Goal: Task Accomplishment & Management: Use online tool/utility

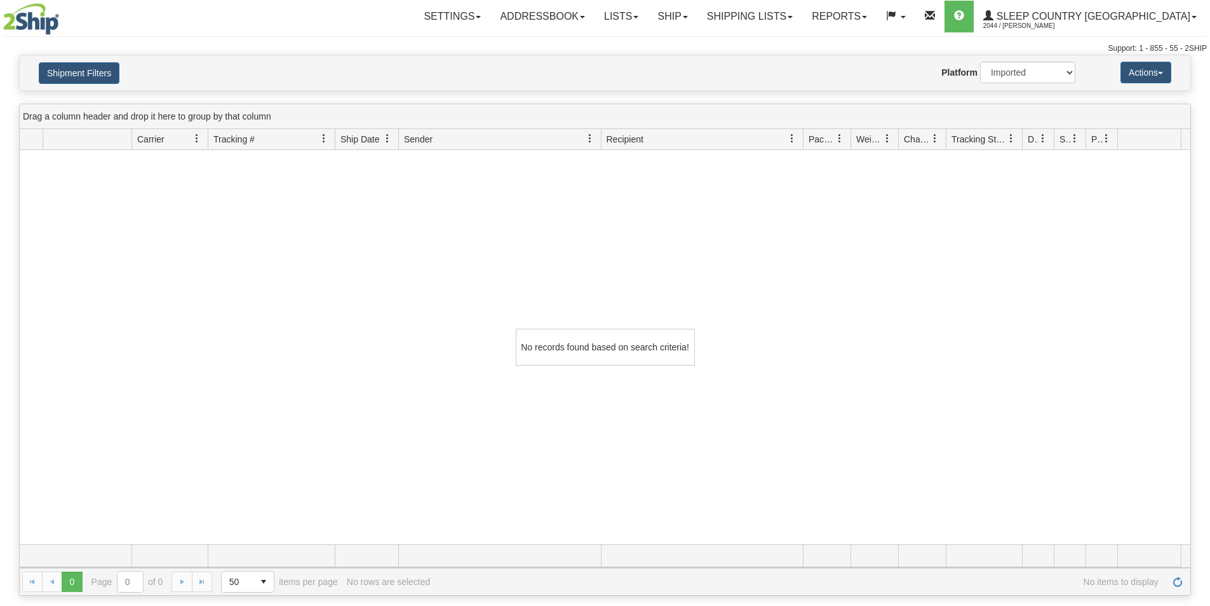
select select "1"
click at [388, 373] on div "No records found based on search criteria!" at bounding box center [605, 347] width 1171 height 394
click at [787, 20] on link "Shipping lists" at bounding box center [750, 17] width 105 height 32
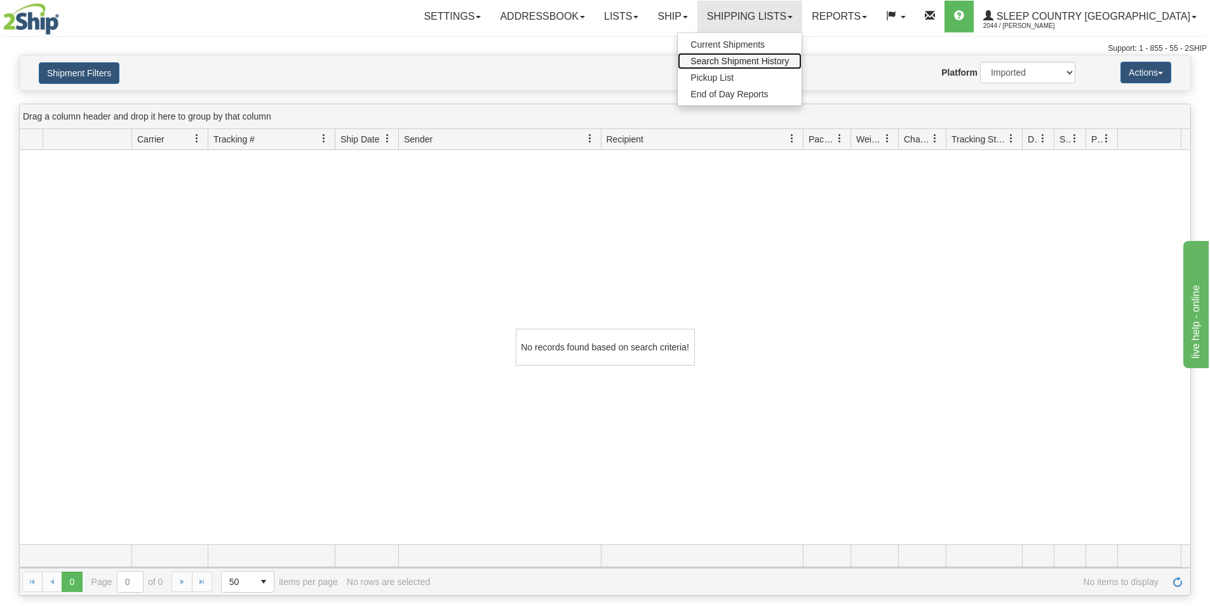
click at [794, 55] on link "Search Shipment History" at bounding box center [740, 61] width 124 height 17
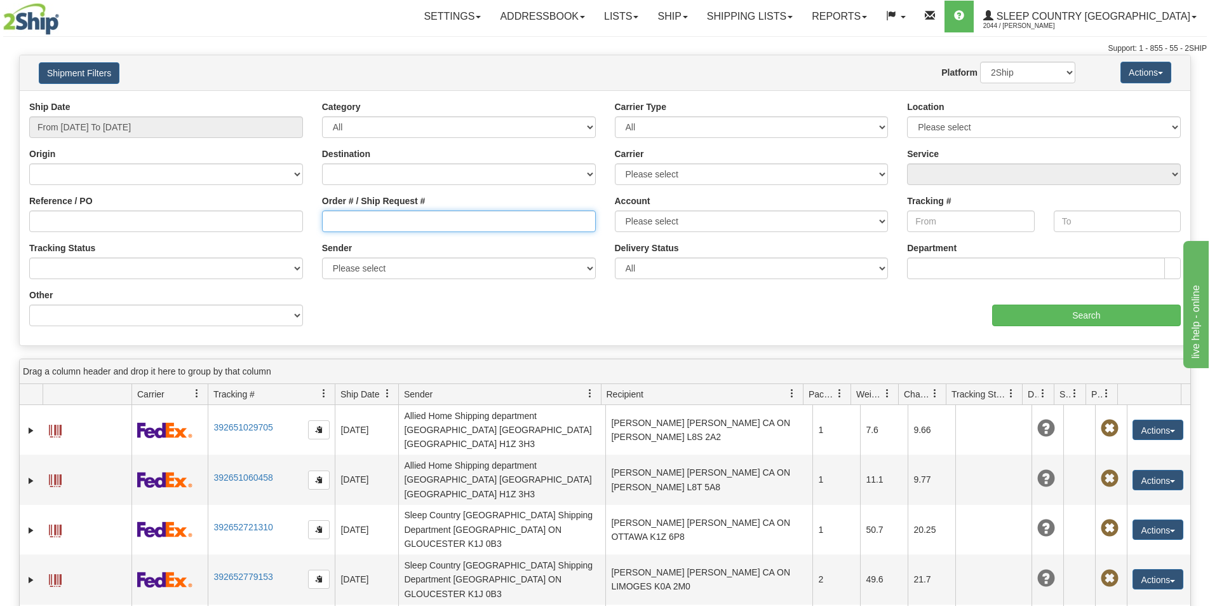
drag, startPoint x: 412, startPoint y: 222, endPoint x: 391, endPoint y: 224, distance: 21.1
click at [411, 222] on input "Order # / Ship Request #" at bounding box center [459, 221] width 274 height 22
click at [414, 229] on input "Order # / Ship Request #" at bounding box center [459, 221] width 274 height 22
click at [369, 221] on input "Order # / Ship Request #" at bounding box center [459, 221] width 274 height 22
click at [352, 222] on input "Order # / Ship Request #" at bounding box center [459, 221] width 274 height 22
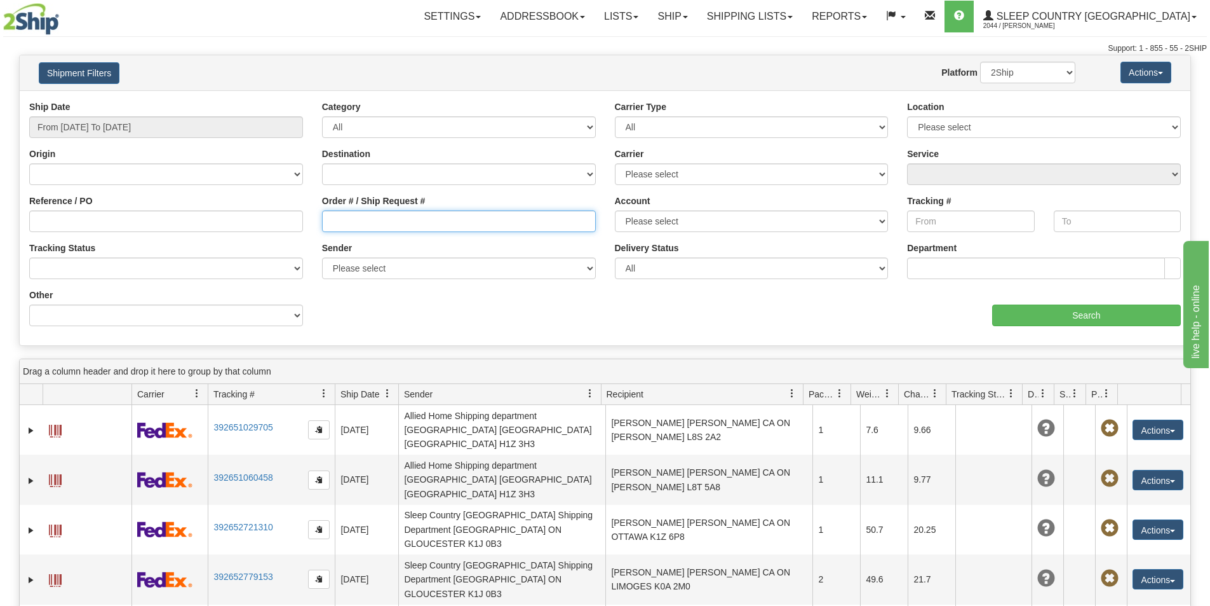
paste input "9007I003619"
click at [330, 222] on input "9007I003619" at bounding box center [459, 221] width 274 height 22
type input "9007I003619"
click at [334, 220] on input "9007I003619" at bounding box center [459, 221] width 274 height 22
click at [332, 219] on input "9007I003619" at bounding box center [459, 221] width 274 height 22
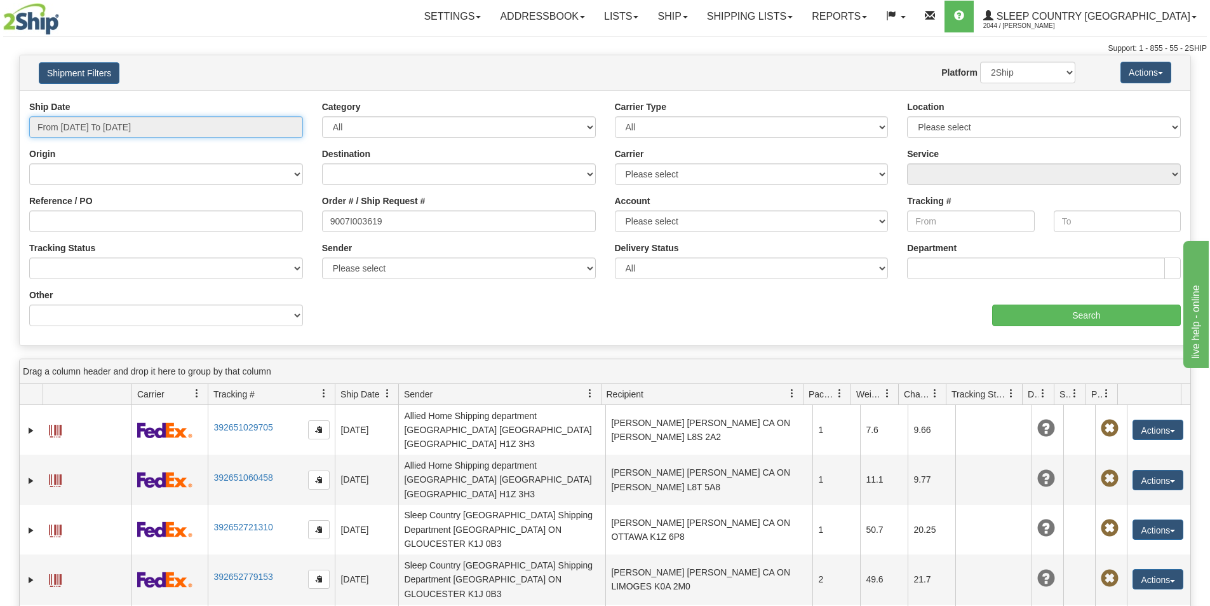
click at [185, 123] on input "From 08/28/2025 To 08/29/2025" at bounding box center [166, 127] width 274 height 22
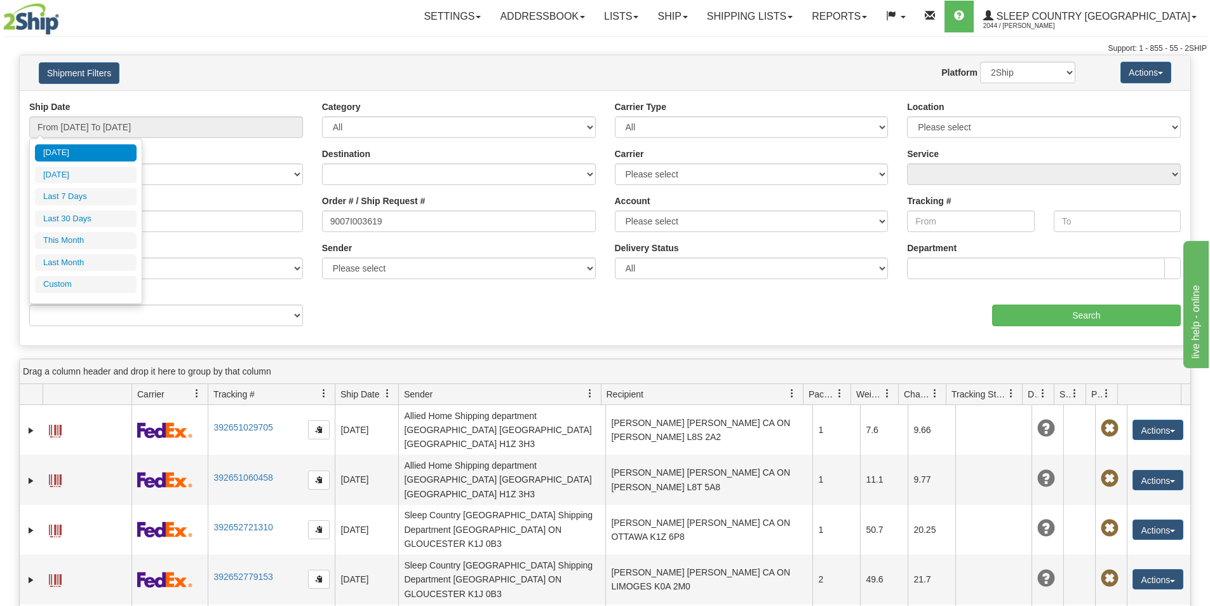
click at [90, 212] on li "Last 30 Days" at bounding box center [86, 218] width 102 height 17
type input "From 07/31/2025 To 08/29/2025"
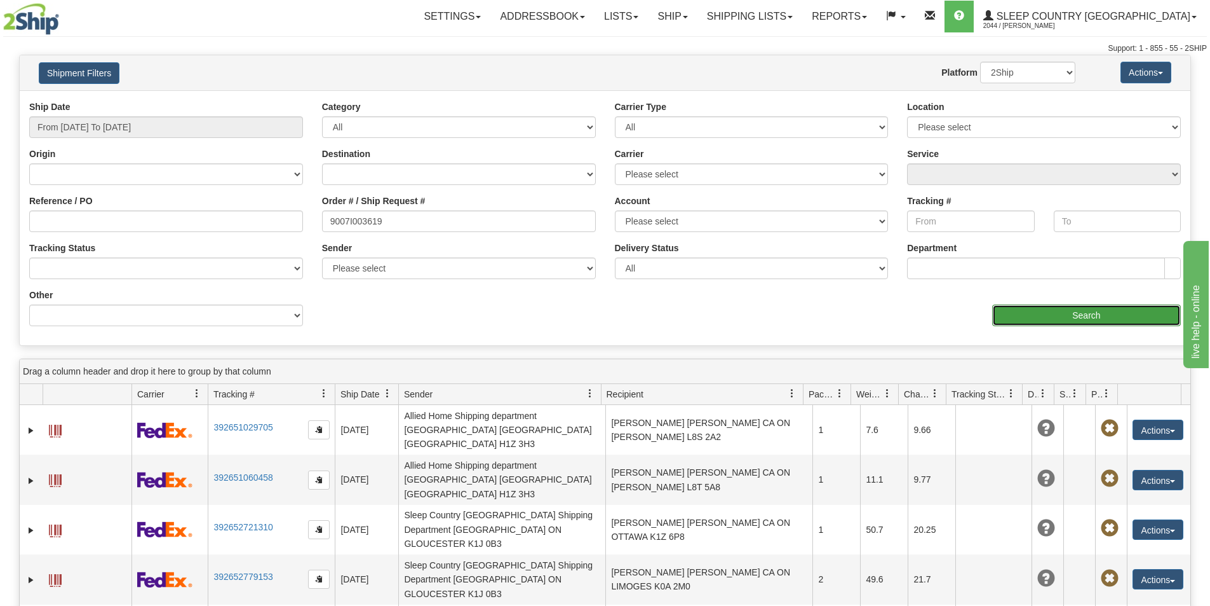
click at [1087, 304] on input "Search" at bounding box center [1087, 315] width 189 height 22
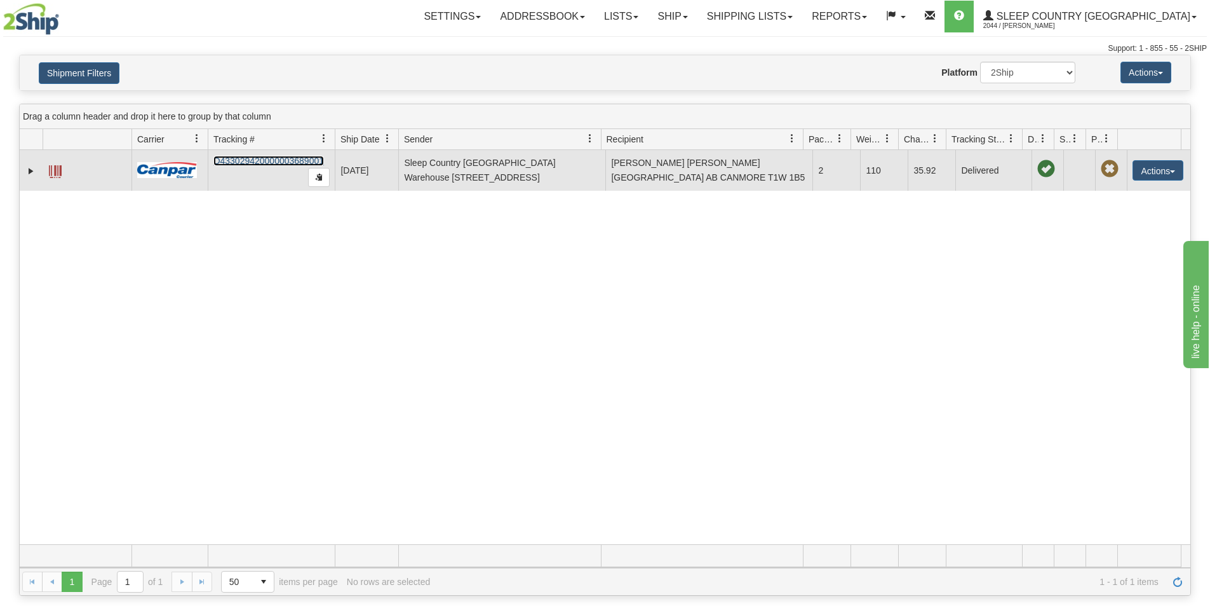
click at [268, 161] on link "D433029420000003689001" at bounding box center [268, 161] width 111 height 10
click at [30, 171] on link "Expand" at bounding box center [31, 171] width 13 height 13
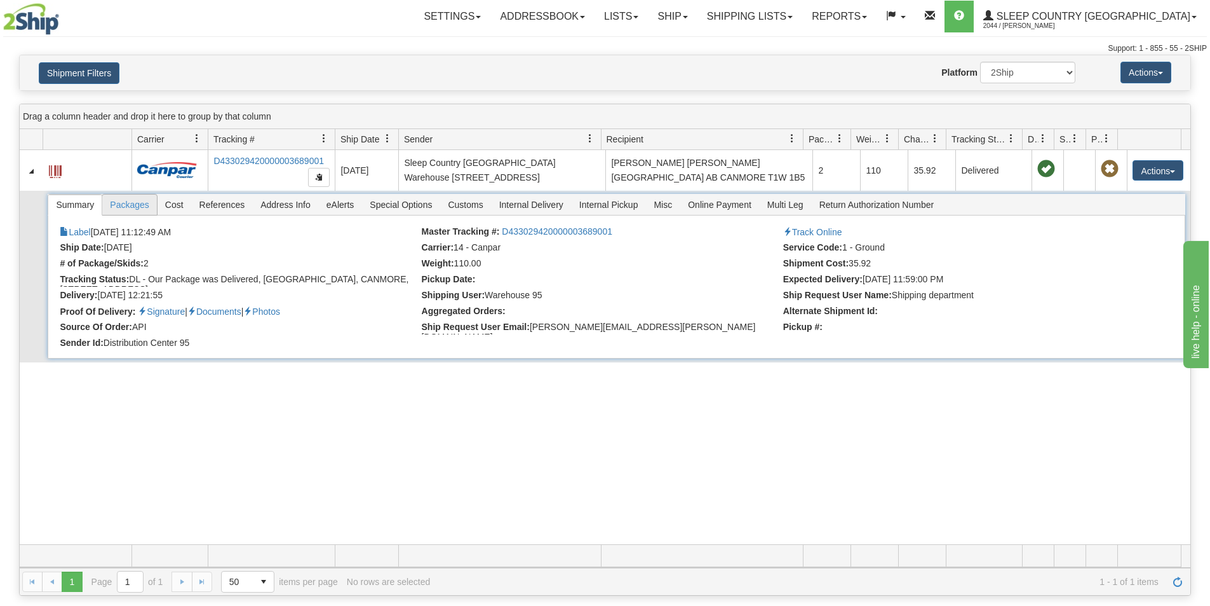
click at [132, 203] on span "Packages" at bounding box center [129, 204] width 54 height 20
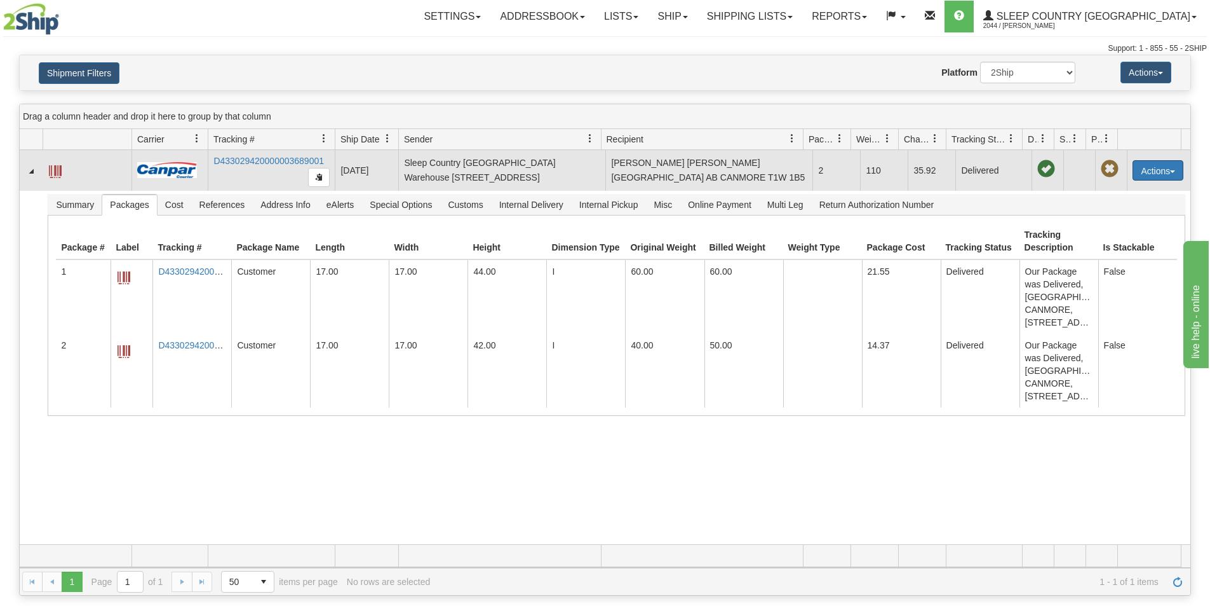
click at [1165, 166] on button "Actions" at bounding box center [1158, 170] width 51 height 20
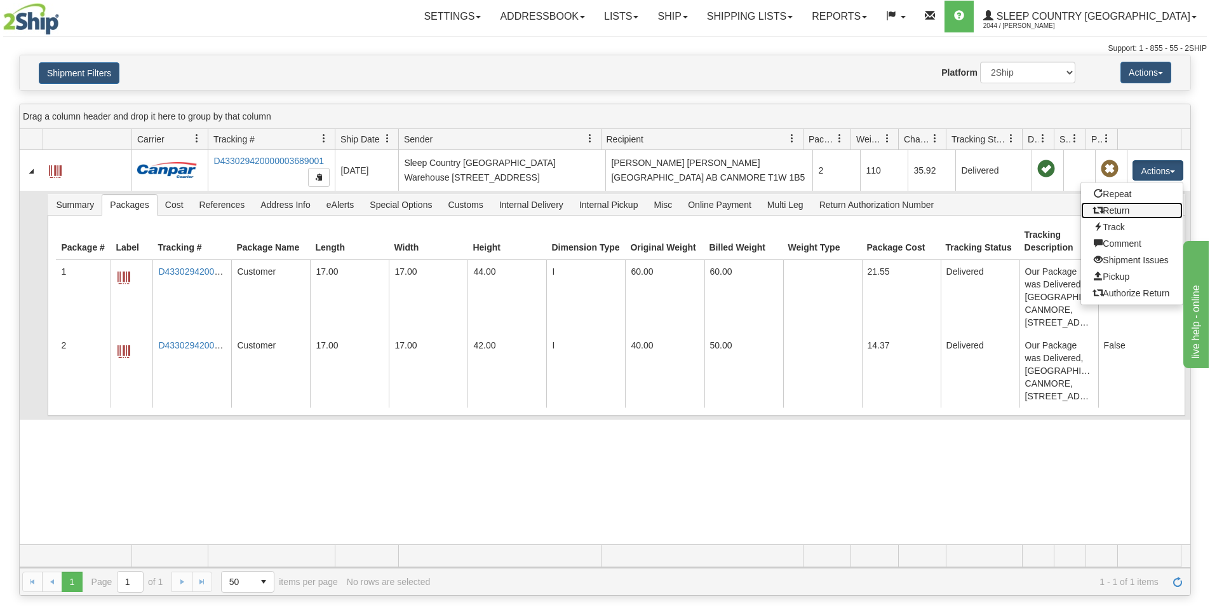
click at [1146, 213] on link "Return" at bounding box center [1132, 210] width 102 height 17
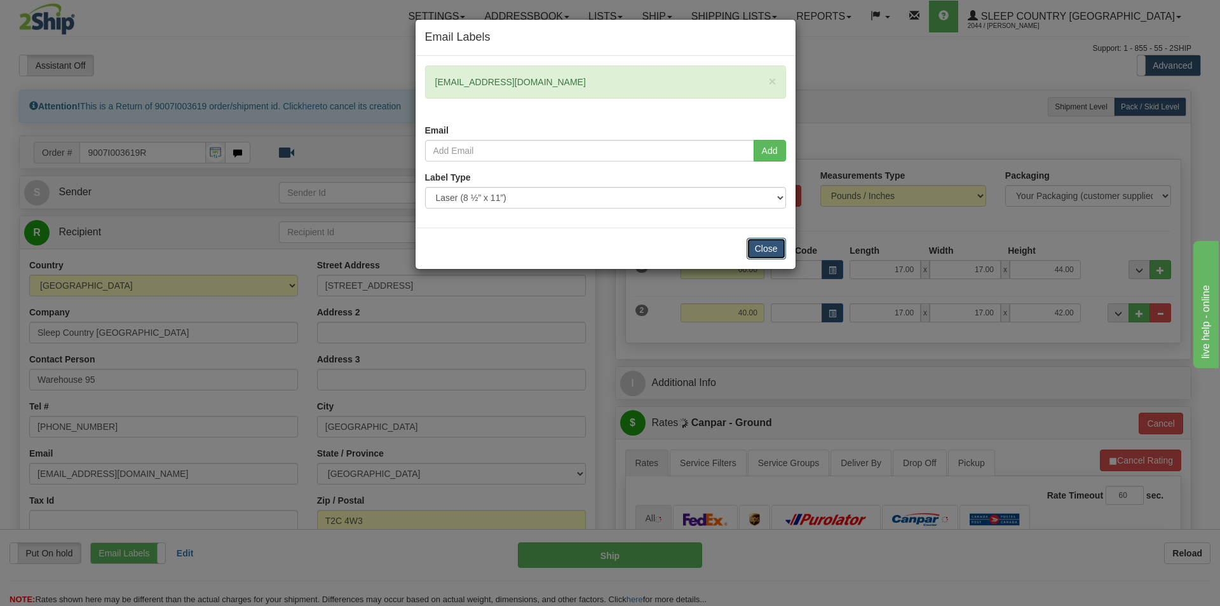
click at [773, 251] on button "Close" at bounding box center [766, 249] width 39 height 22
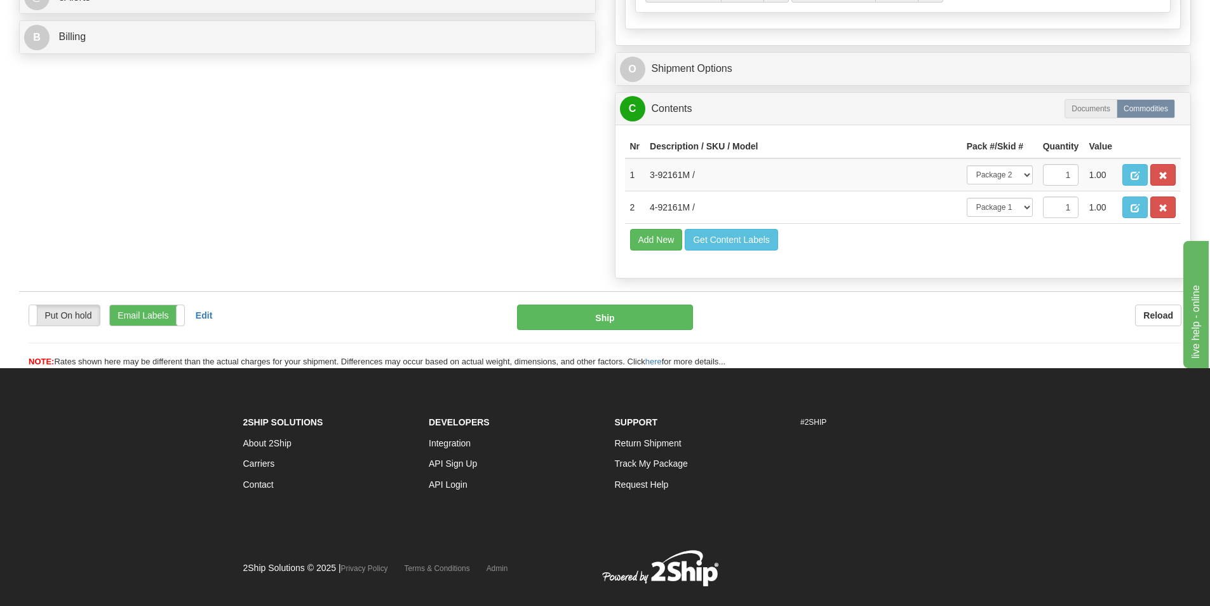
scroll to position [662, 0]
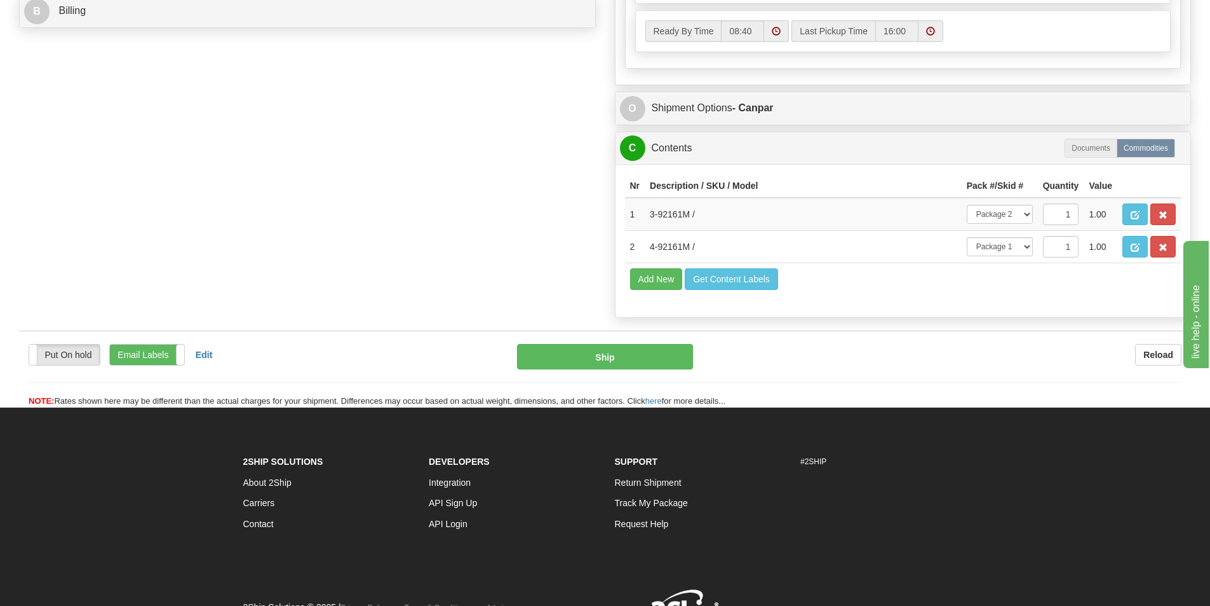
click at [1027, 180] on th "Pack #/Skid #" at bounding box center [1000, 186] width 76 height 24
click at [1020, 246] on select "-- Not Assigned -- Package 1 Package 2" at bounding box center [1000, 246] width 66 height 19
click at [967, 237] on select "-- Not Assigned -- Package 1 Package 2" at bounding box center [1000, 246] width 66 height 19
click at [1163, 211] on span "button" at bounding box center [1163, 215] width 9 height 8
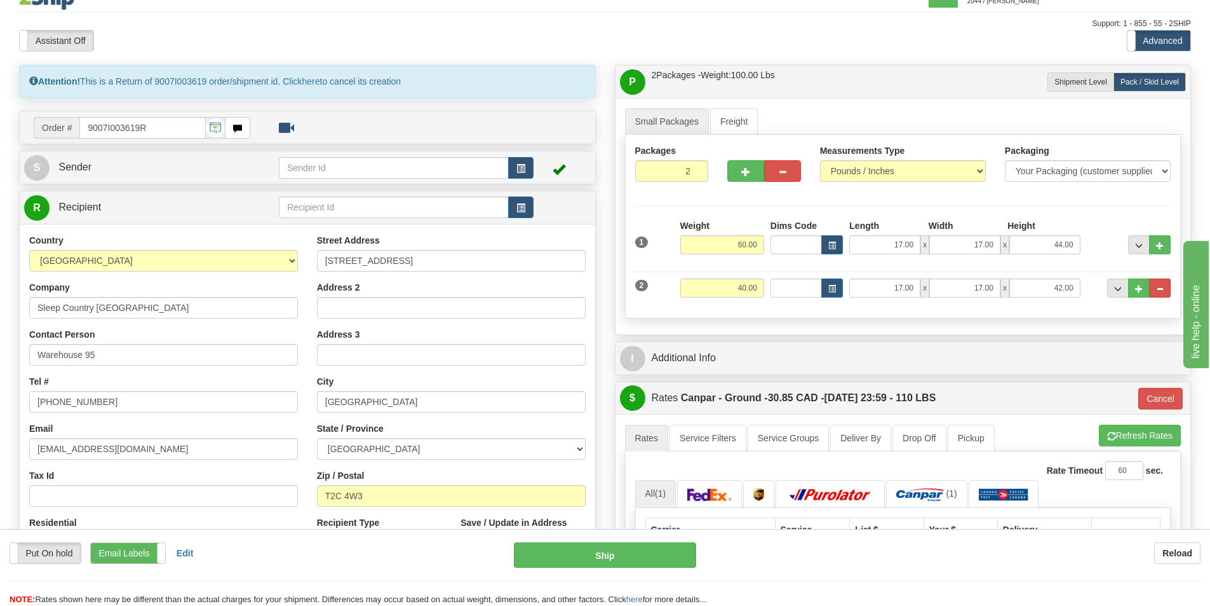
scroll to position [0, 0]
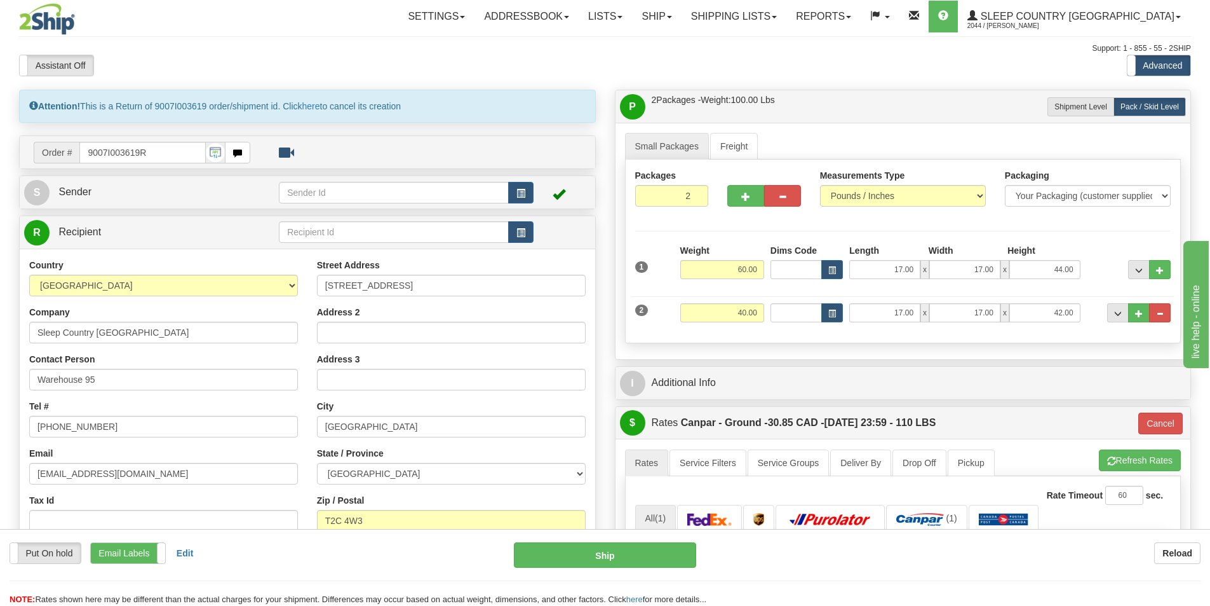
click at [218, 151] on img at bounding box center [215, 152] width 19 height 19
click at [235, 152] on span "button" at bounding box center [237, 153] width 9 height 8
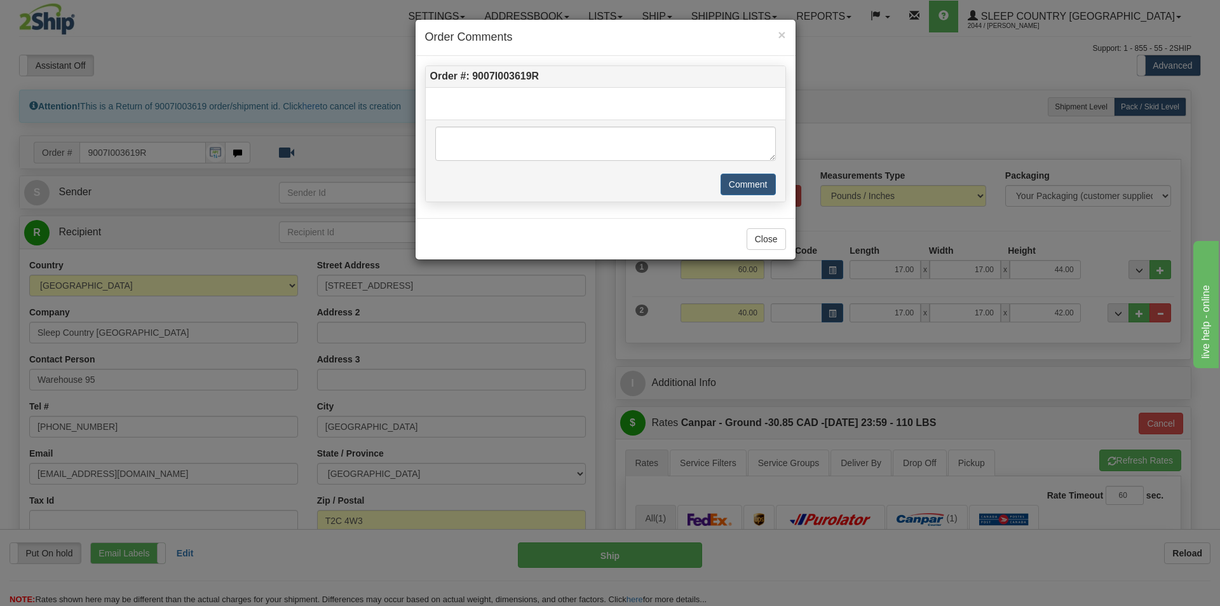
click at [559, 100] on div at bounding box center [606, 97] width 360 height 19
click at [555, 128] on textarea at bounding box center [605, 143] width 341 height 34
type textarea "Unopened"
click at [755, 185] on button "Comment" at bounding box center [748, 184] width 55 height 22
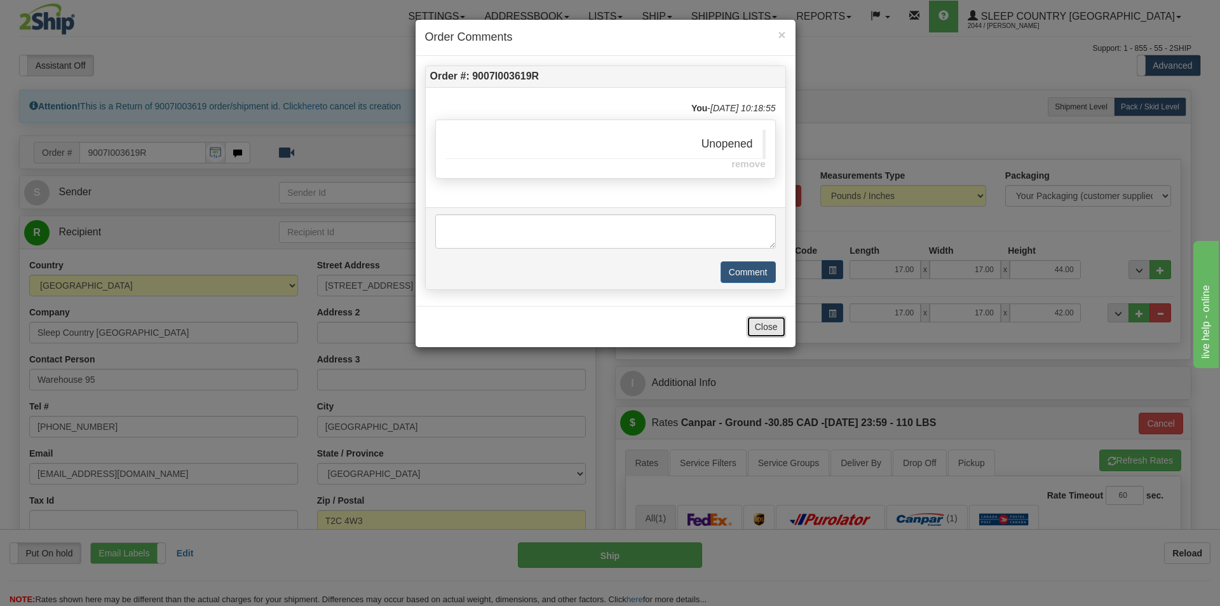
click at [769, 326] on button "Close" at bounding box center [766, 327] width 39 height 22
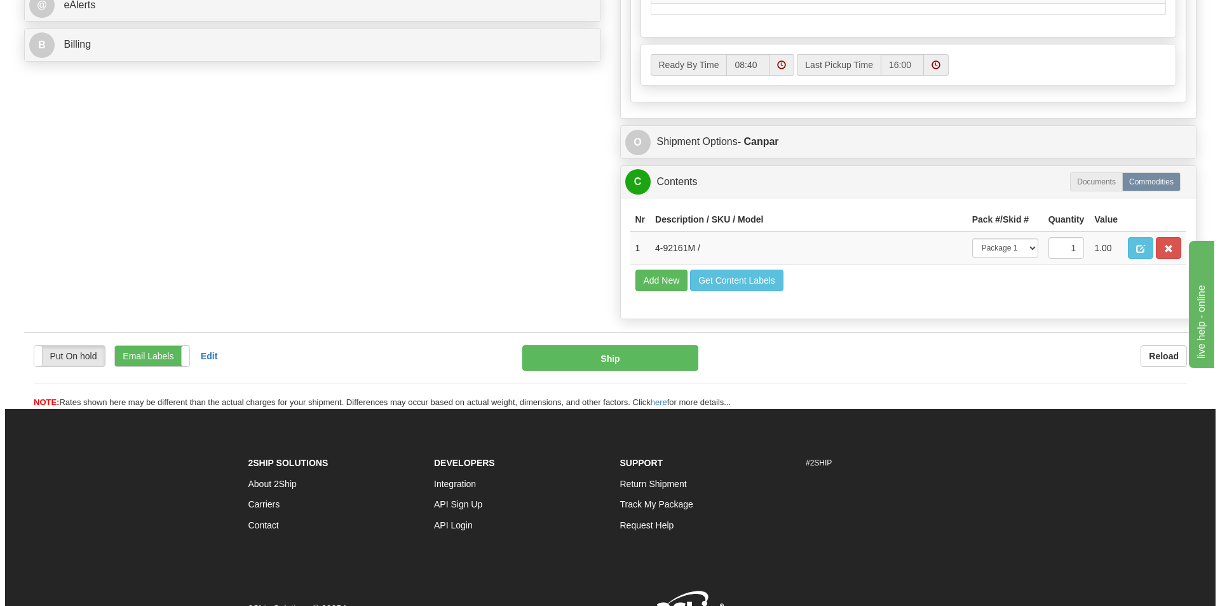
scroll to position [635, 0]
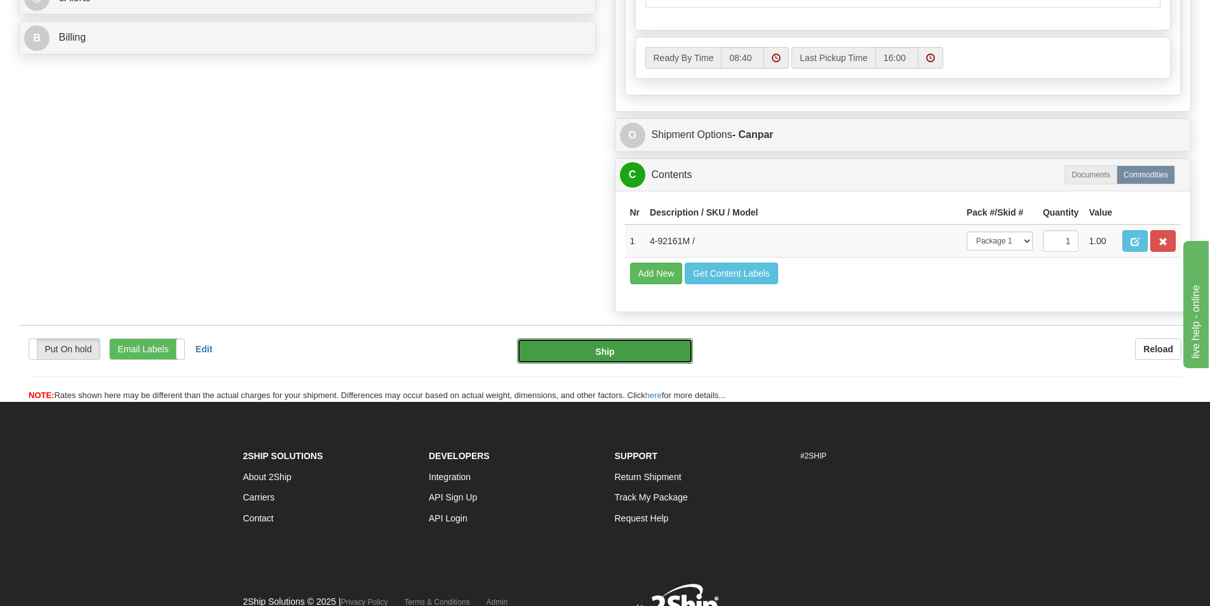
click at [607, 343] on button "Ship" at bounding box center [605, 350] width 176 height 25
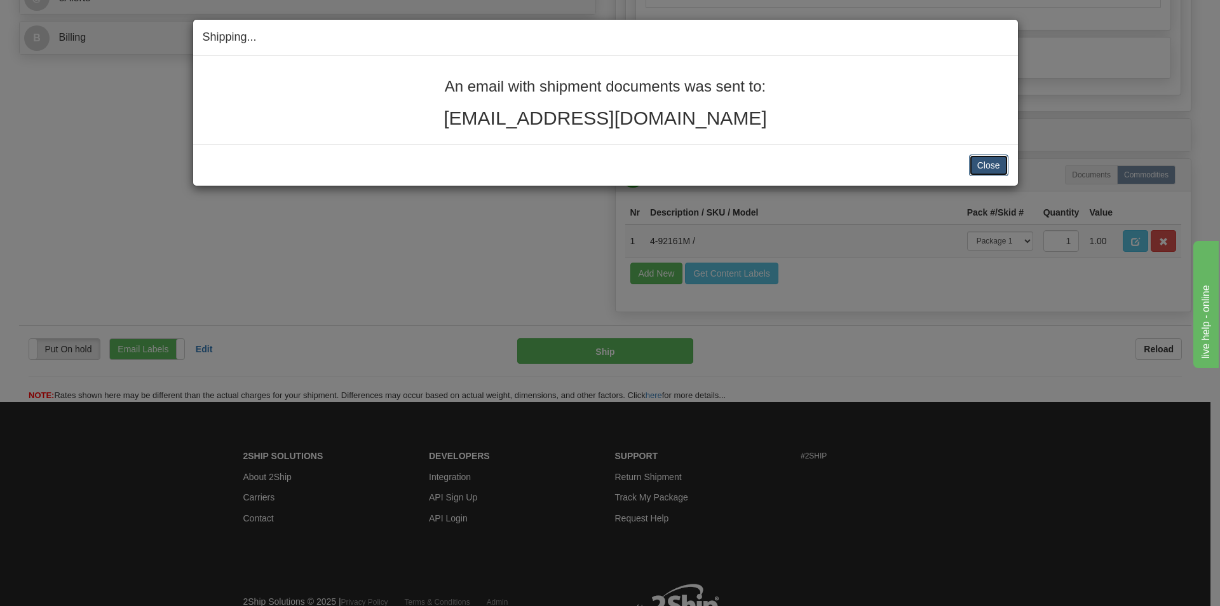
drag, startPoint x: 991, startPoint y: 164, endPoint x: 979, endPoint y: 175, distance: 16.7
click at [989, 164] on button "Close" at bounding box center [988, 165] width 39 height 22
